Goal: Navigation & Orientation: Understand site structure

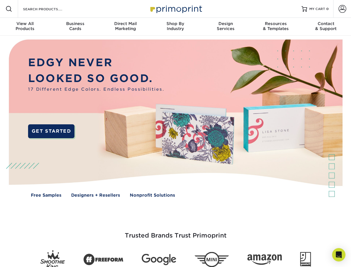
click at [175, 133] on img at bounding box center [175, 123] width 347 height 174
click at [9, 9] on span at bounding box center [9, 9] width 7 height 7
click at [342, 9] on span at bounding box center [342, 9] width 8 height 8
click at [25, 27] on div "View All Products" at bounding box center [25, 26] width 50 height 10
click at [75, 27] on div "Business Cards" at bounding box center [75, 26] width 50 height 10
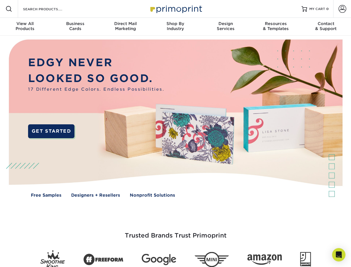
click at [125, 27] on div "Direct Mail Marketing" at bounding box center [125, 26] width 50 height 10
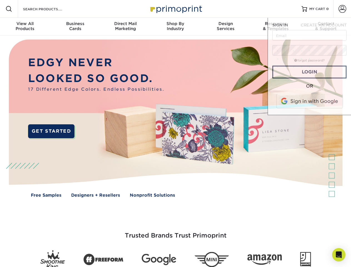
click at [175, 27] on div "Shop By Industry" at bounding box center [175, 26] width 50 height 10
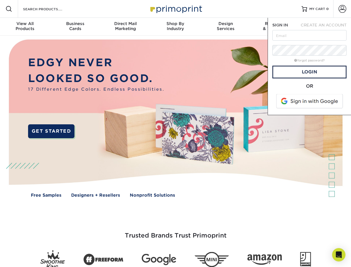
click at [226, 27] on div "Design Services" at bounding box center [226, 26] width 50 height 10
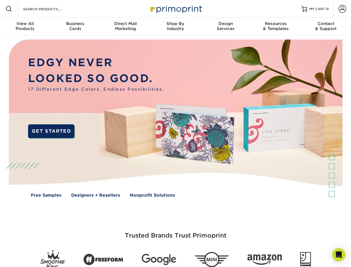
click at [276, 27] on span "SIGN IN" at bounding box center [280, 25] width 16 height 4
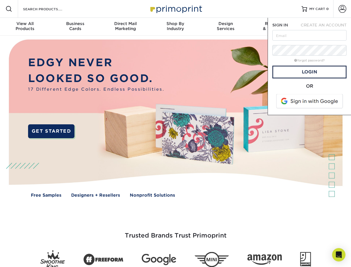
click at [326, 27] on div "Contact & Support" at bounding box center [326, 26] width 50 height 10
